Goal: Task Accomplishment & Management: Manage account settings

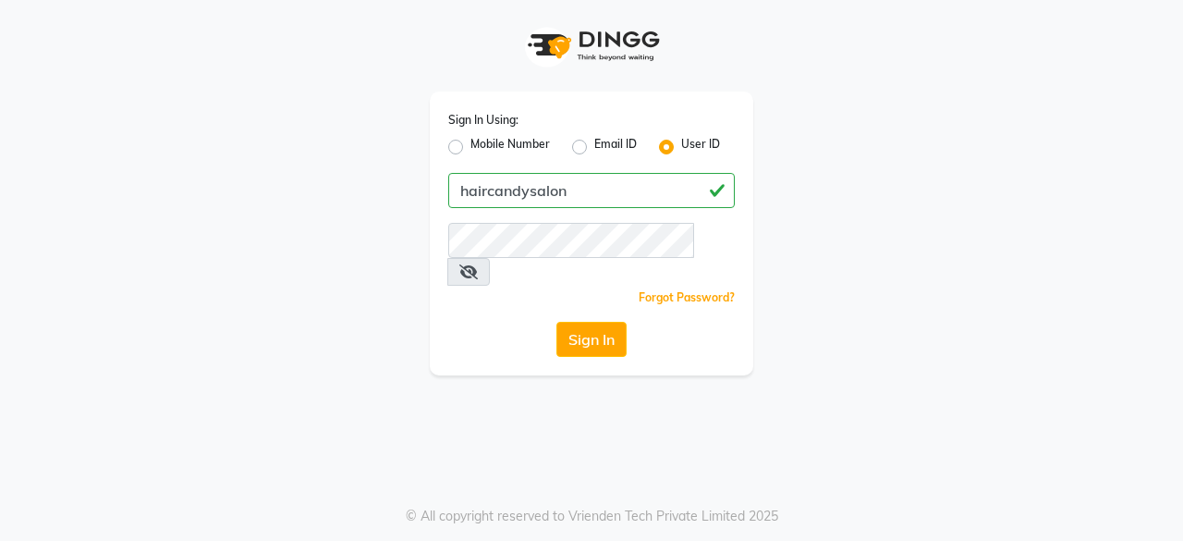
type input "haircandysalon"
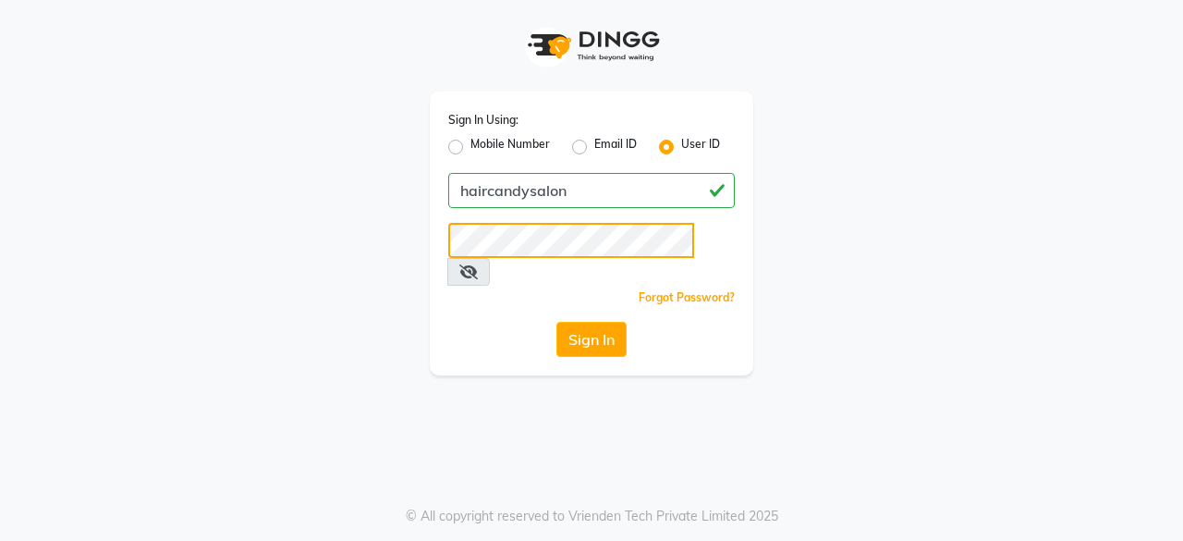
click at [556, 322] on button "Sign In" at bounding box center [591, 339] width 70 height 35
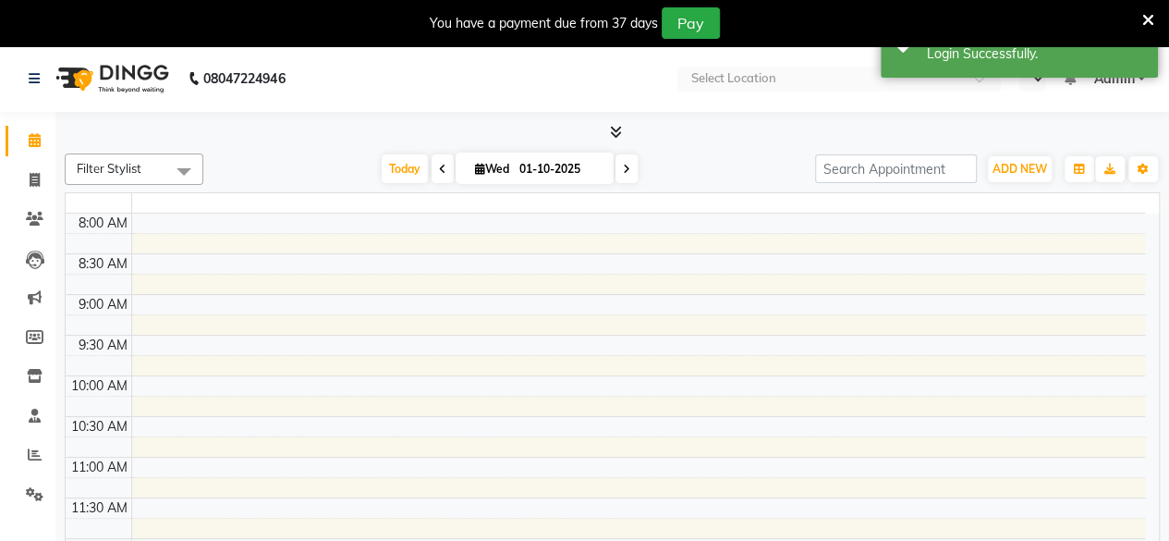
select select "en"
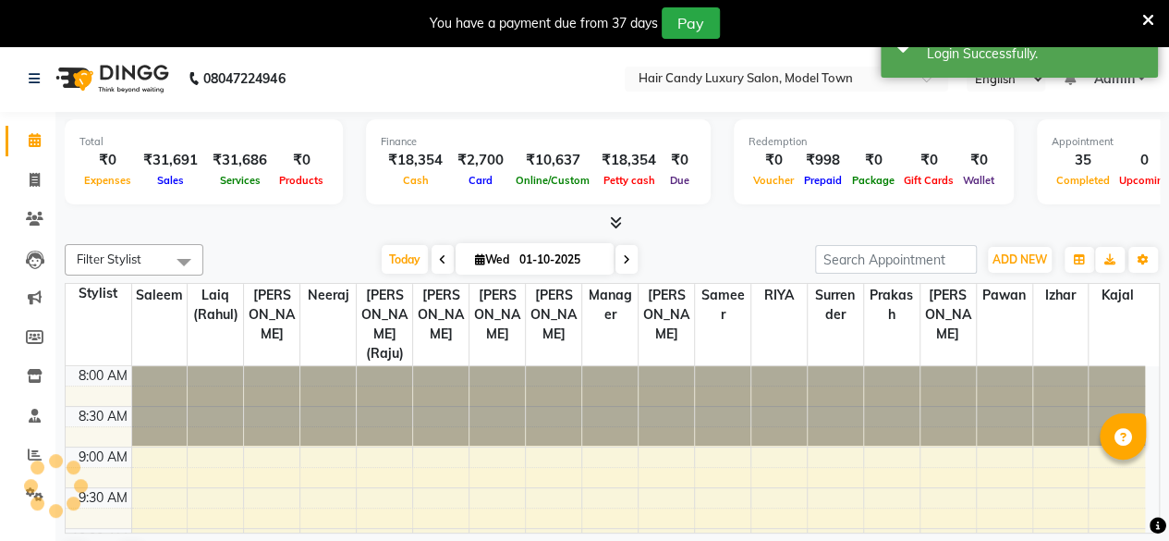
click at [746, 239] on div "Filter Stylist Select All [PERSON_NAME] [PERSON_NAME] [PERSON_NAME] ([PERSON_NA…" at bounding box center [612, 410] width 1095 height 346
click at [1149, 18] on icon at bounding box center [1148, 20] width 12 height 17
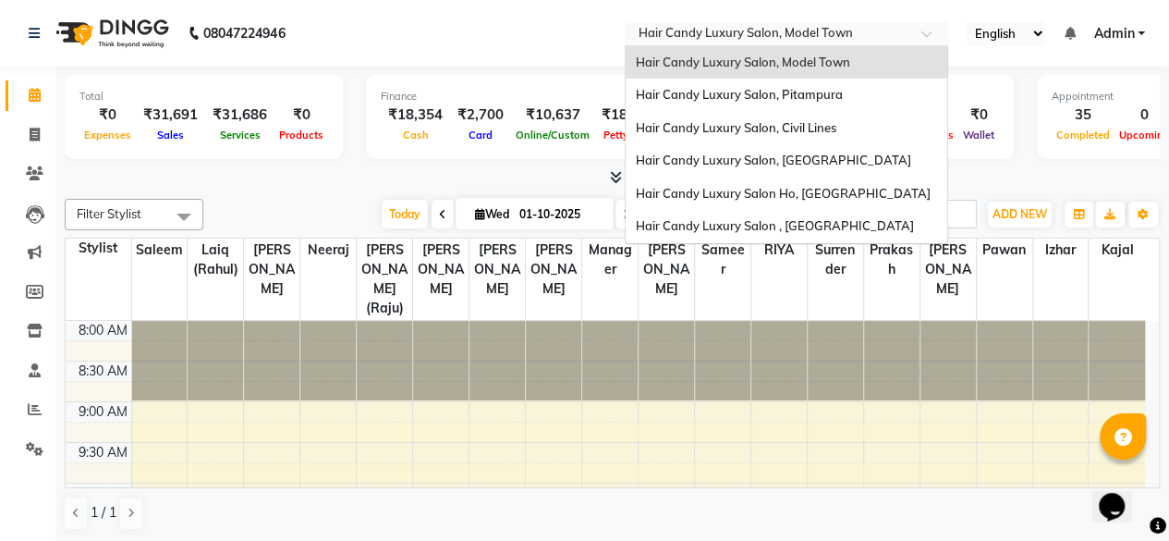
click at [719, 41] on input "text" at bounding box center [768, 35] width 268 height 18
click at [745, 90] on span "Hair Candy Luxury Salon, Pitampura" at bounding box center [738, 94] width 207 height 15
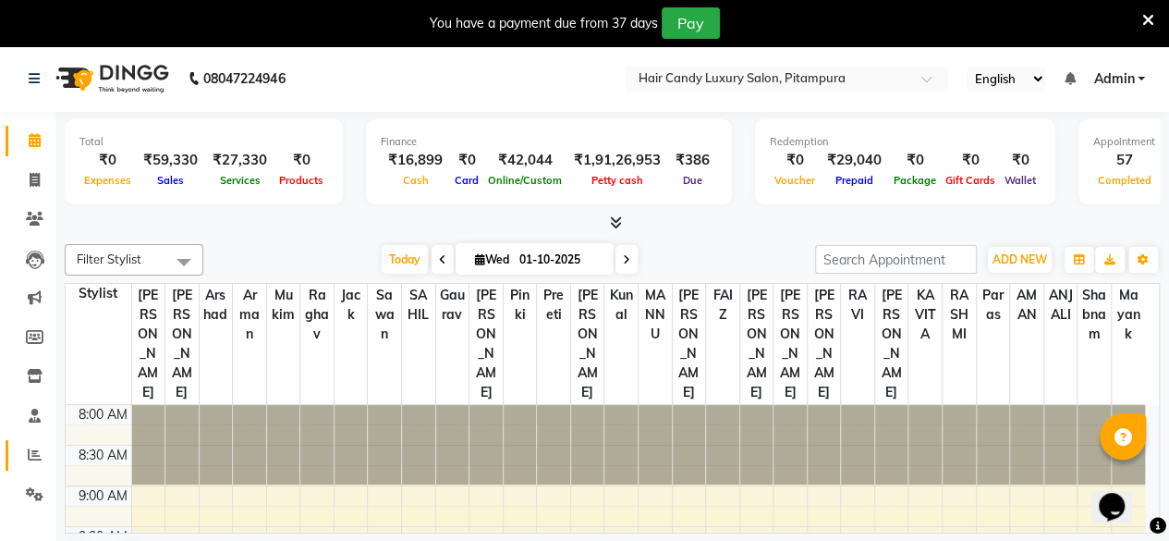
click at [37, 454] on icon at bounding box center [35, 454] width 14 height 14
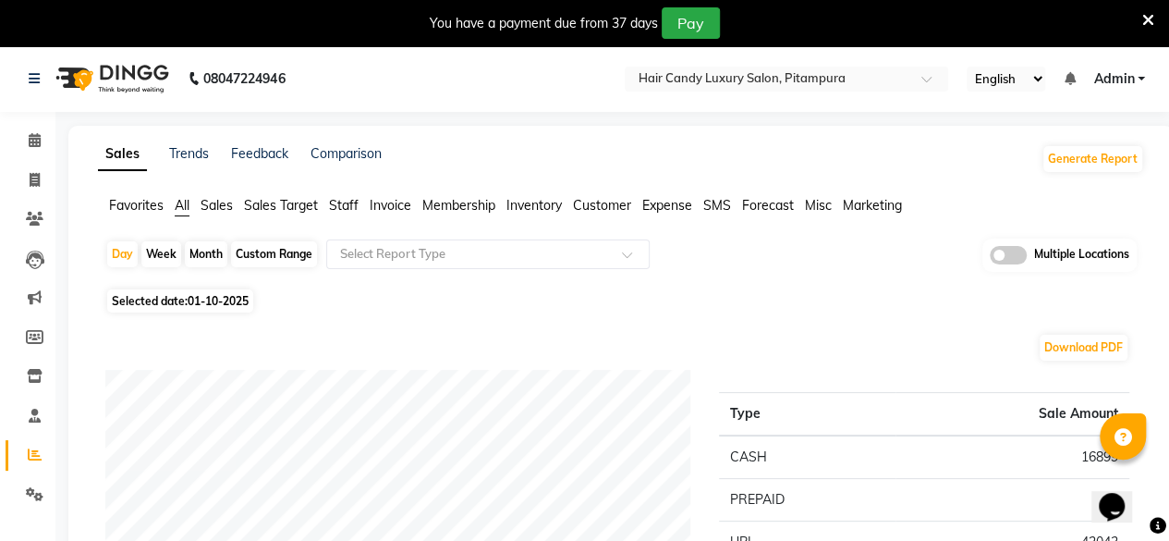
scroll to position [72, 0]
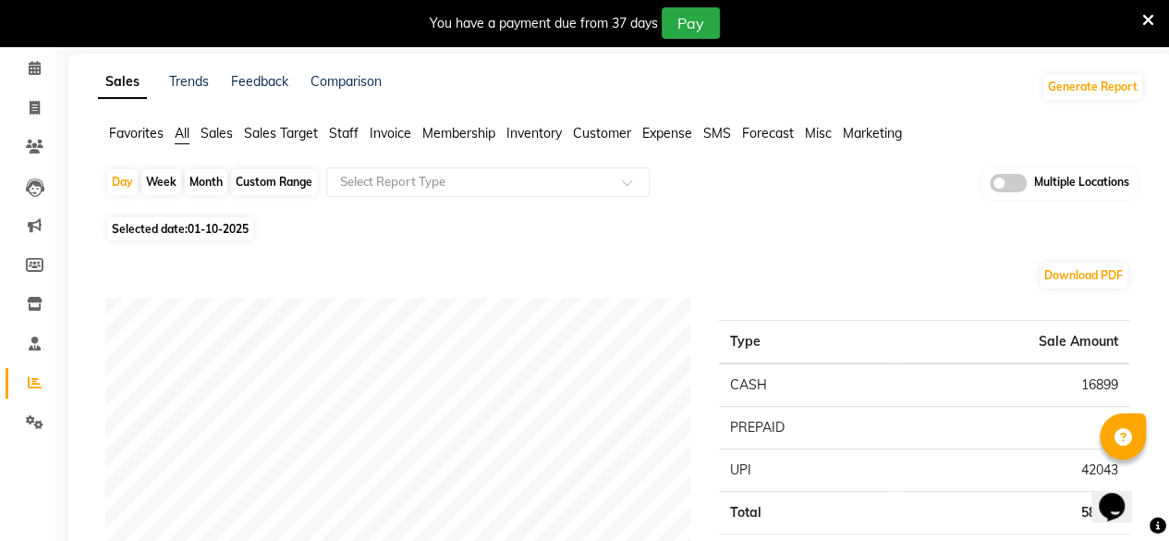
click at [264, 183] on div "Custom Range" at bounding box center [274, 182] width 86 height 26
select select "10"
select select "2025"
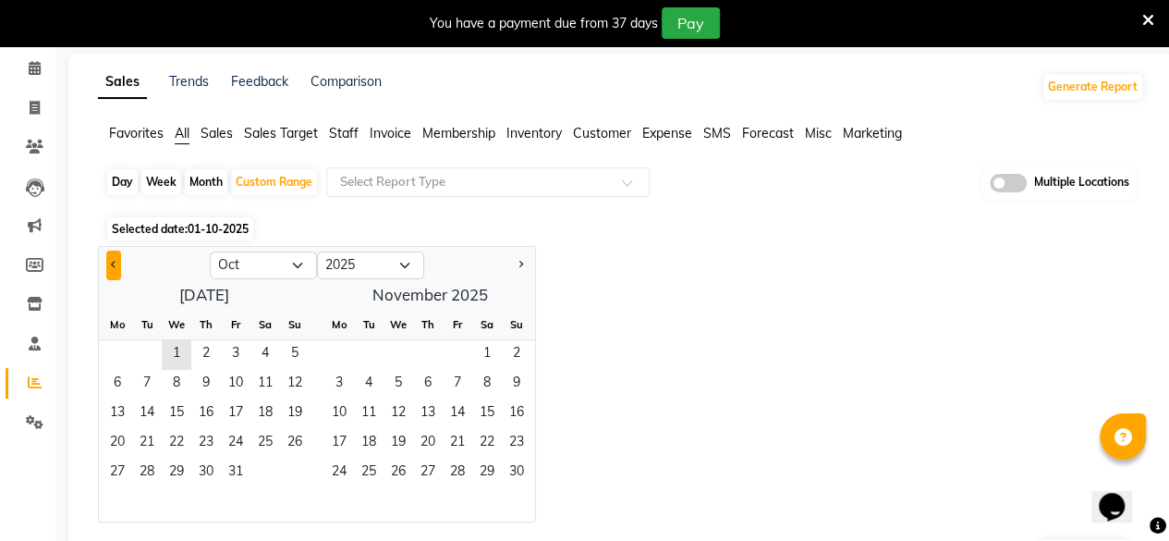
click at [115, 267] on button "Previous month" at bounding box center [113, 265] width 15 height 30
select select "9"
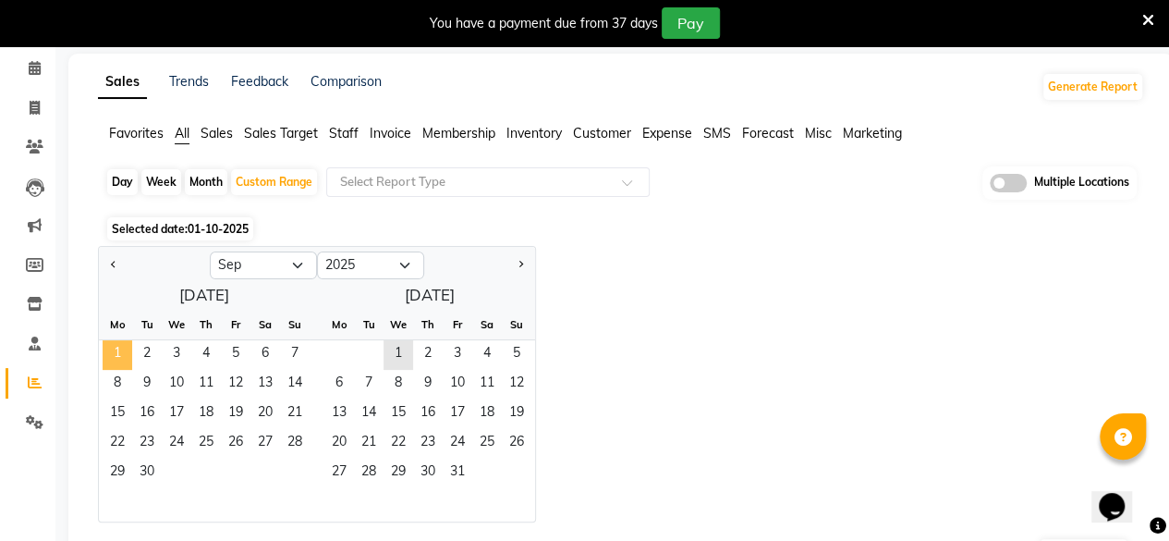
click at [123, 353] on span "1" at bounding box center [118, 355] width 30 height 30
click at [155, 466] on span "30" at bounding box center [147, 473] width 30 height 30
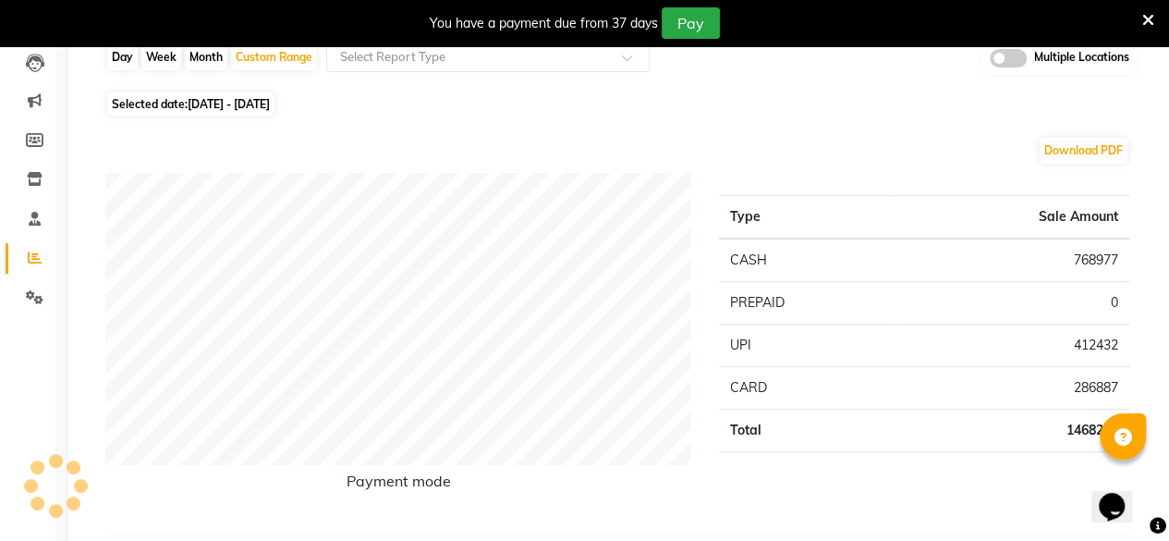
scroll to position [215, 0]
